Goal: Task Accomplishment & Management: Use online tool/utility

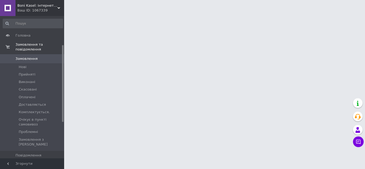
scroll to position [80, 0]
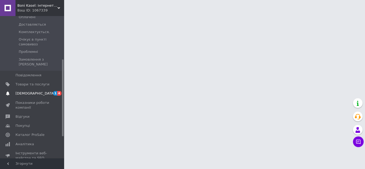
click at [30, 91] on span "[DEMOGRAPHIC_DATA]" at bounding box center [34, 93] width 39 height 5
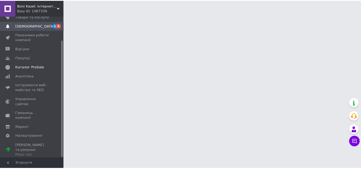
scroll to position [29, 0]
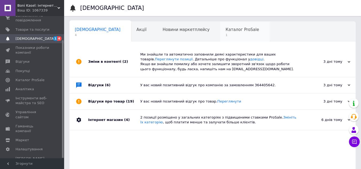
click at [225, 28] on span "Каталог ProSale" at bounding box center [241, 29] width 33 height 5
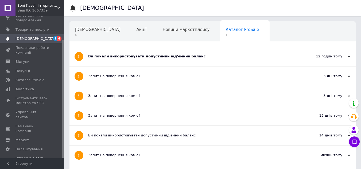
click at [101, 55] on div "Ви почали використовувати допустимий від'ємний баланс" at bounding box center [192, 56] width 208 height 5
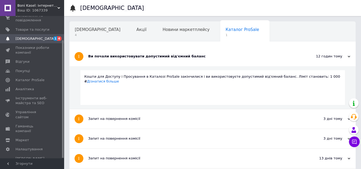
scroll to position [2, 0]
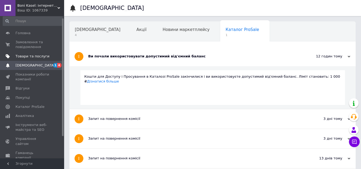
click at [28, 55] on span "Товари та послуги" at bounding box center [32, 56] width 34 height 5
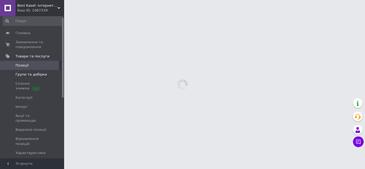
click at [31, 73] on span "Групи та добірки" at bounding box center [30, 74] width 31 height 5
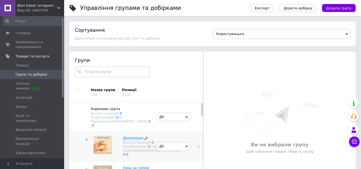
click at [133, 136] on span "Депиляция" at bounding box center [133, 138] width 20 height 4
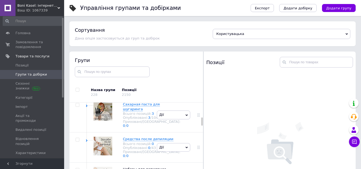
scroll to position [160, 0]
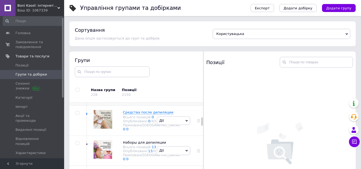
click at [134, 84] on span "Сахарная паста для шугаринга" at bounding box center [141, 80] width 37 height 9
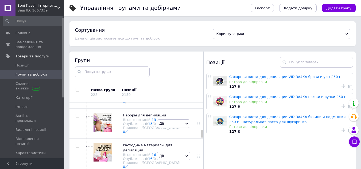
scroll to position [400, 0]
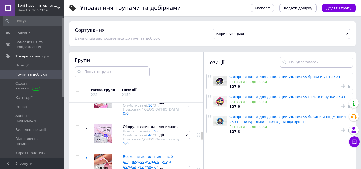
click at [185, 11] on icon at bounding box center [186, 10] width 2 height 2
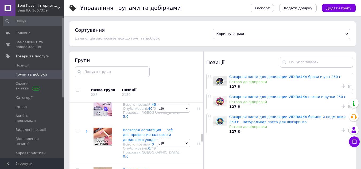
click at [165, 34] on li "Додати товар" at bounding box center [173, 30] width 33 height 7
